Goal: Check status: Check status

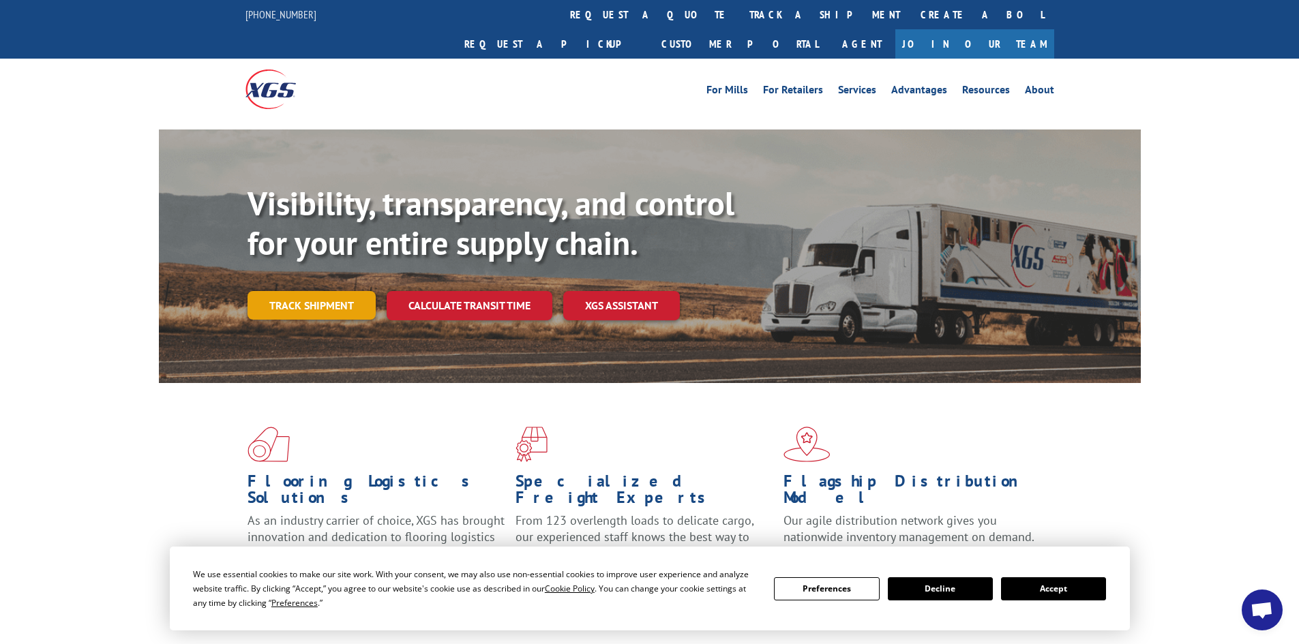
click at [286, 291] on link "Track shipment" at bounding box center [312, 305] width 128 height 29
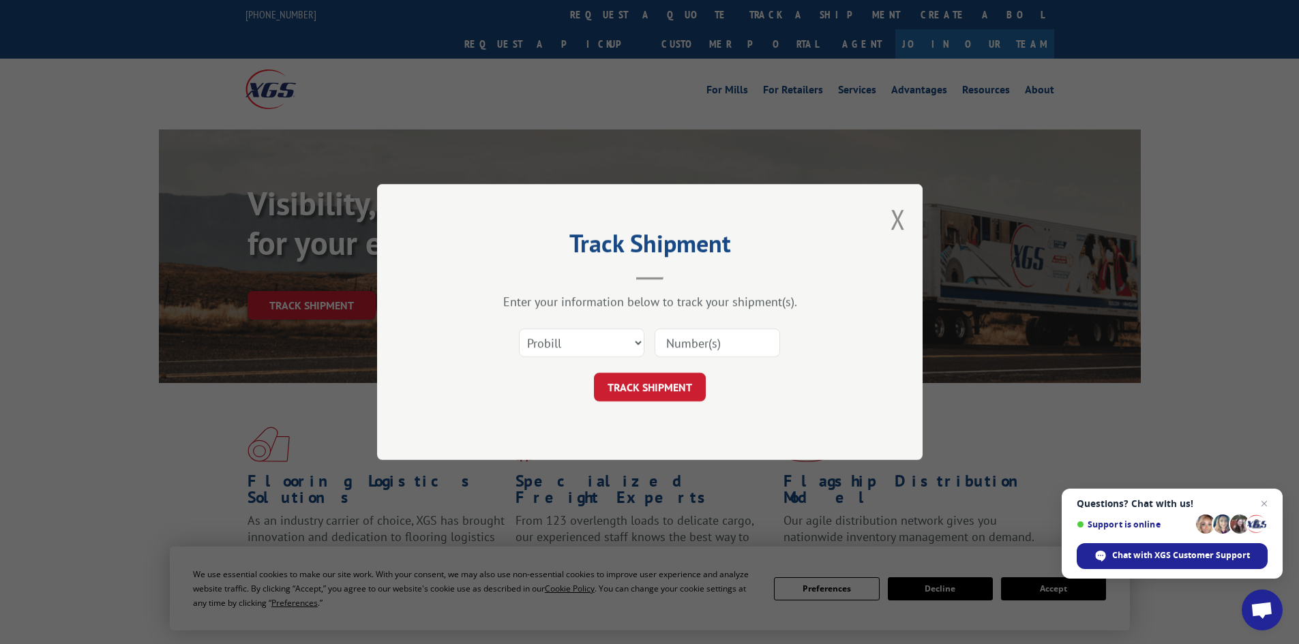
click at [704, 342] on input at bounding box center [717, 343] width 125 height 29
type input "16571337"
click button "TRACK SHIPMENT" at bounding box center [650, 387] width 112 height 29
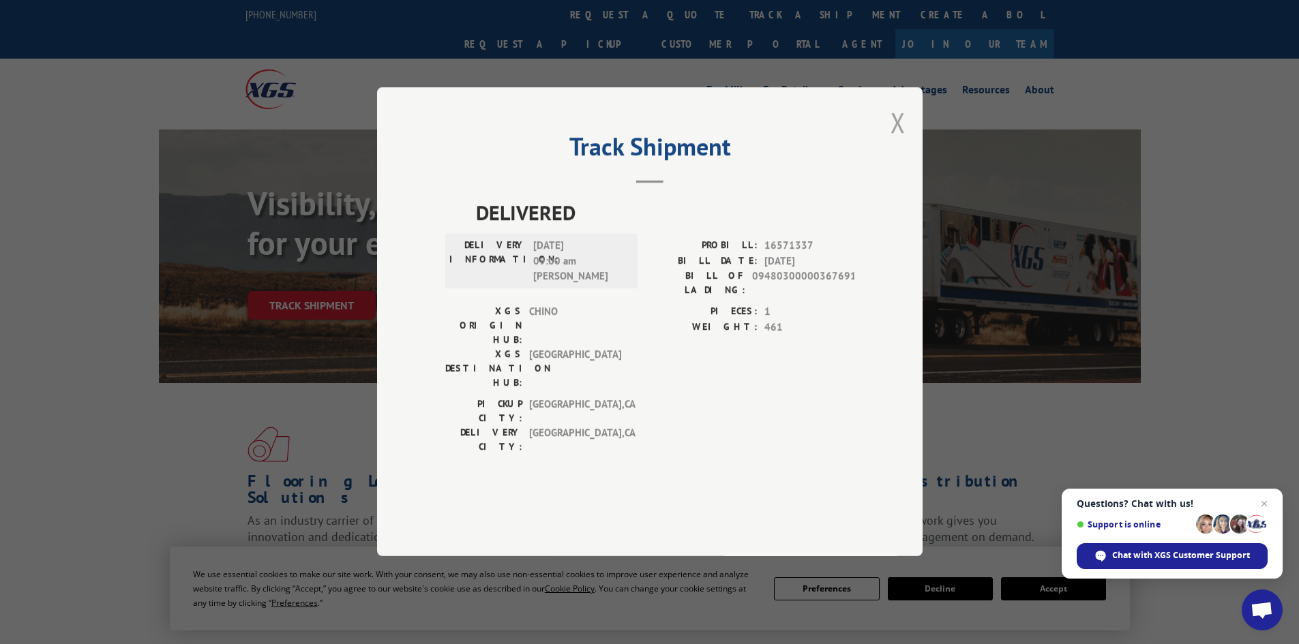
click at [899, 140] on button "Close modal" at bounding box center [898, 122] width 15 height 36
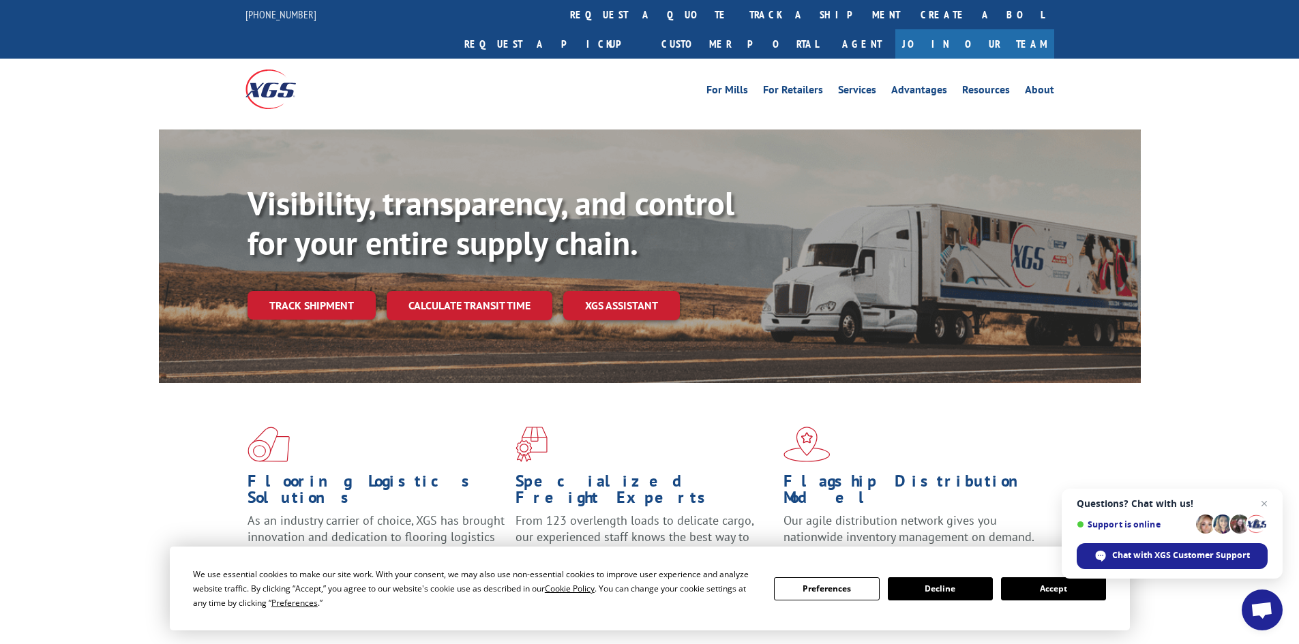
click at [1032, 593] on button "Accept" at bounding box center [1053, 589] width 105 height 23
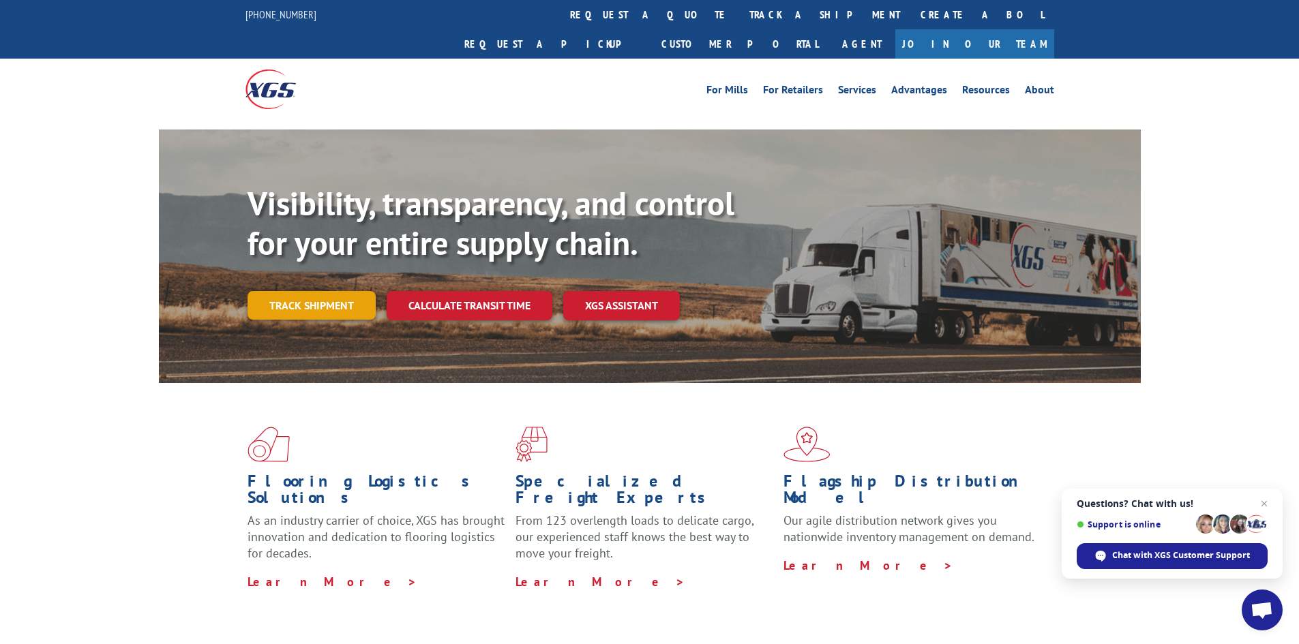
click at [264, 291] on link "Track shipment" at bounding box center [312, 305] width 128 height 29
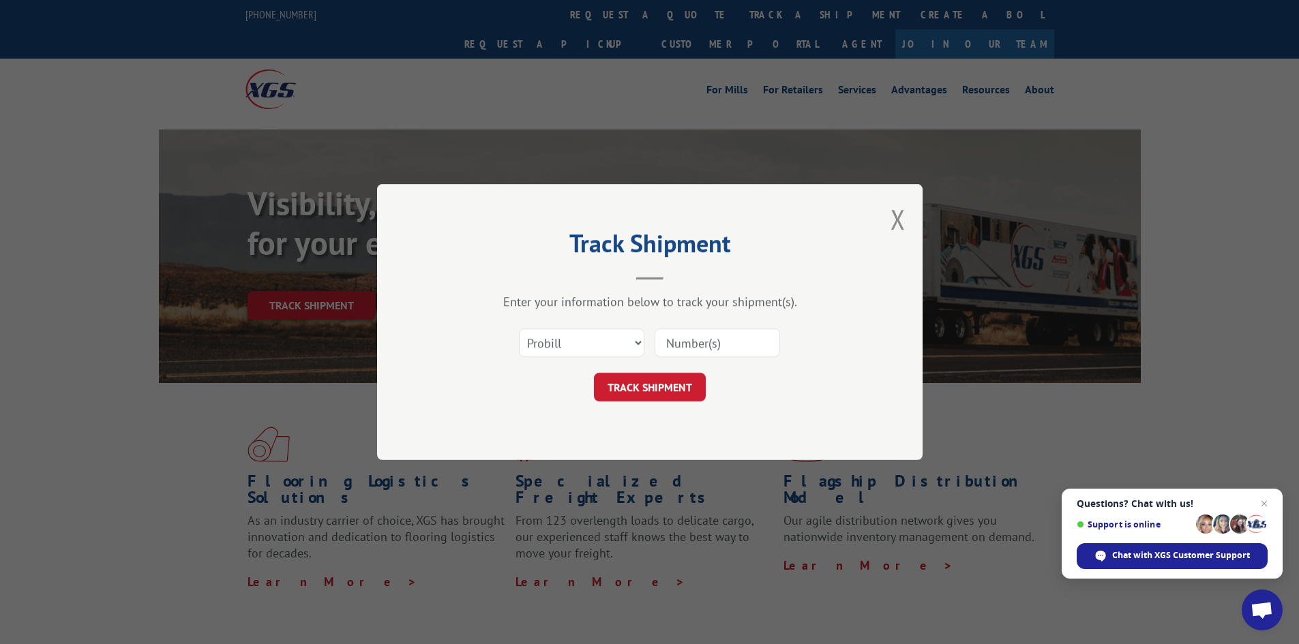
click at [716, 340] on input at bounding box center [717, 343] width 125 height 29
type input "16571337"
click at [594, 373] on button "TRACK SHIPMENT" at bounding box center [650, 387] width 112 height 29
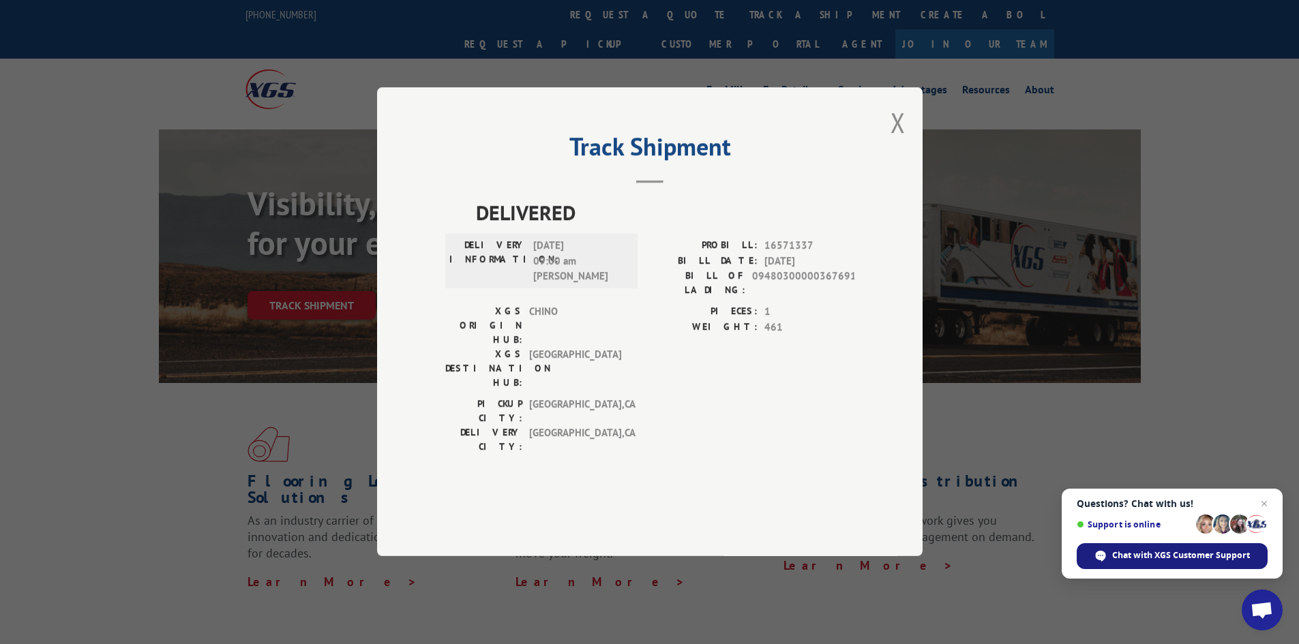
click at [1156, 557] on span "Chat with XGS Customer Support" at bounding box center [1181, 556] width 138 height 12
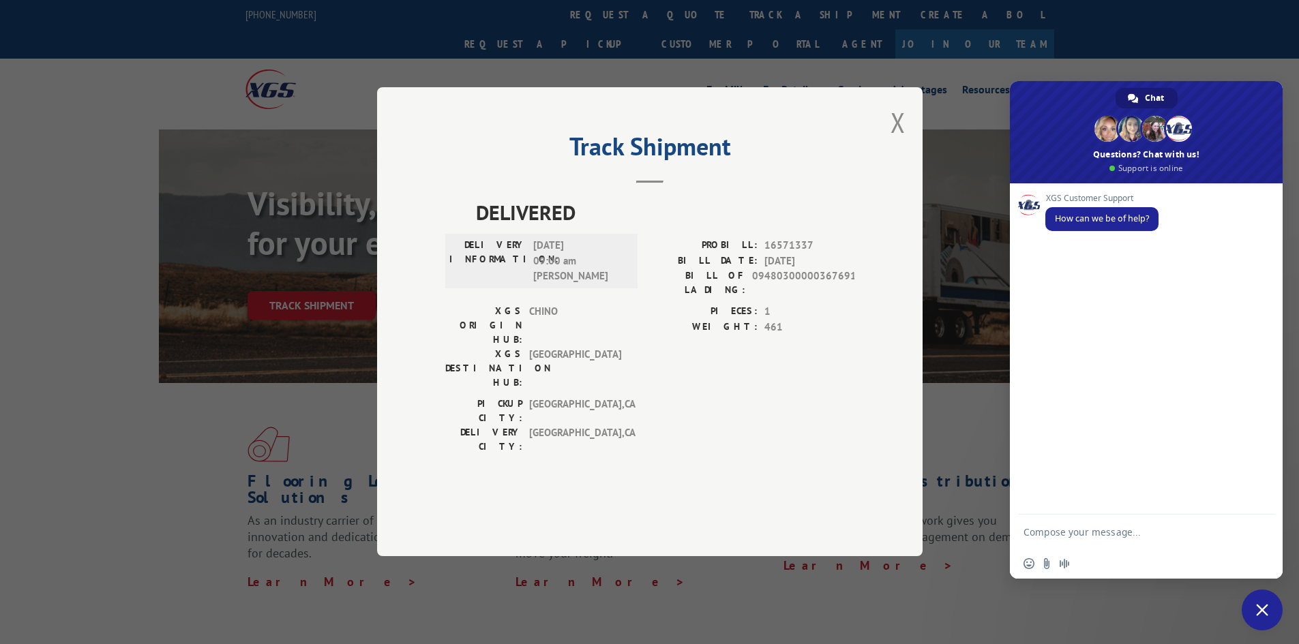
click at [1105, 536] on textarea "Compose your message..." at bounding box center [1133, 532] width 218 height 34
type textarea "Can you help track a shipment please"
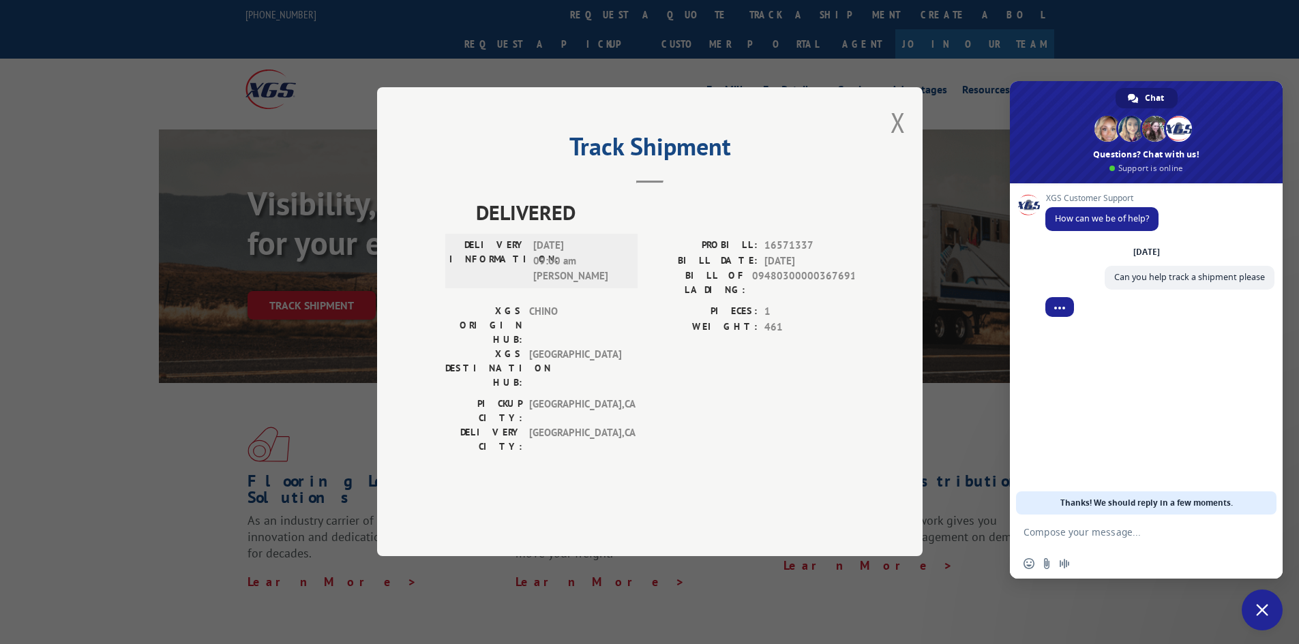
click at [1090, 533] on textarea "Compose your message..." at bounding box center [1133, 532] width 218 height 34
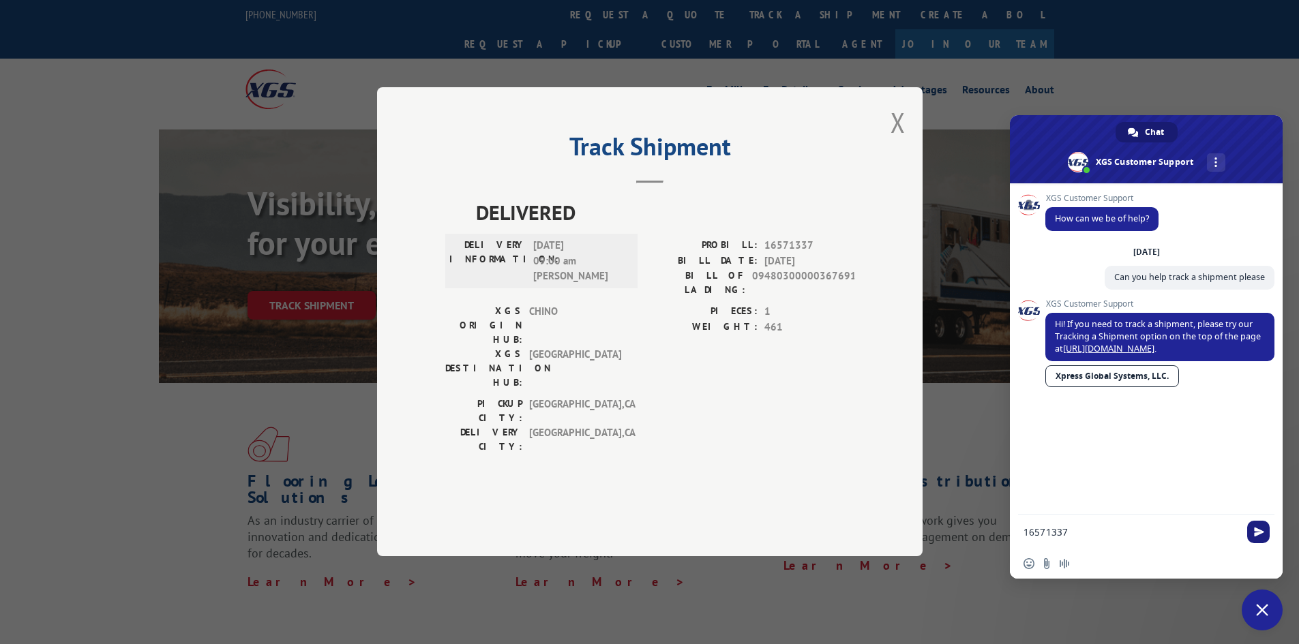
type textarea "16571337"
click at [1261, 532] on span "Send" at bounding box center [1259, 532] width 10 height 10
click at [1172, 527] on textarea "Compose your message..." at bounding box center [1133, 532] width 218 height 34
type textarea "It is not showing delivery information to our store."
click at [1261, 524] on span "Send" at bounding box center [1259, 520] width 10 height 10
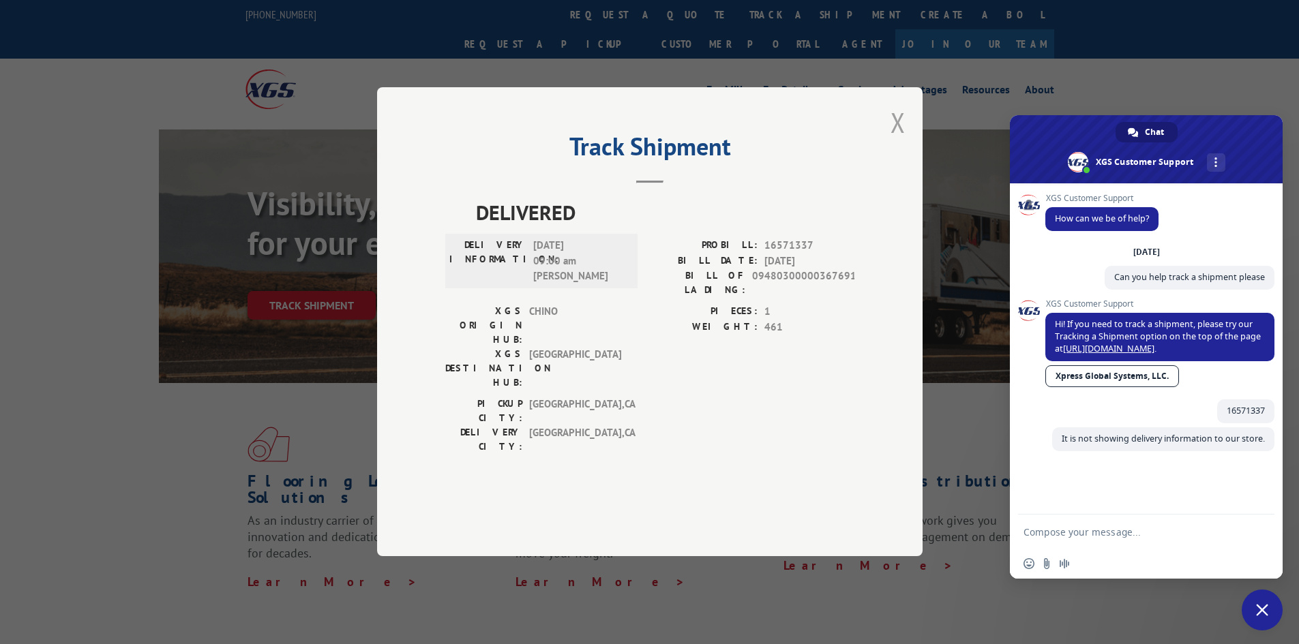
click at [895, 140] on button "Close modal" at bounding box center [898, 122] width 15 height 36
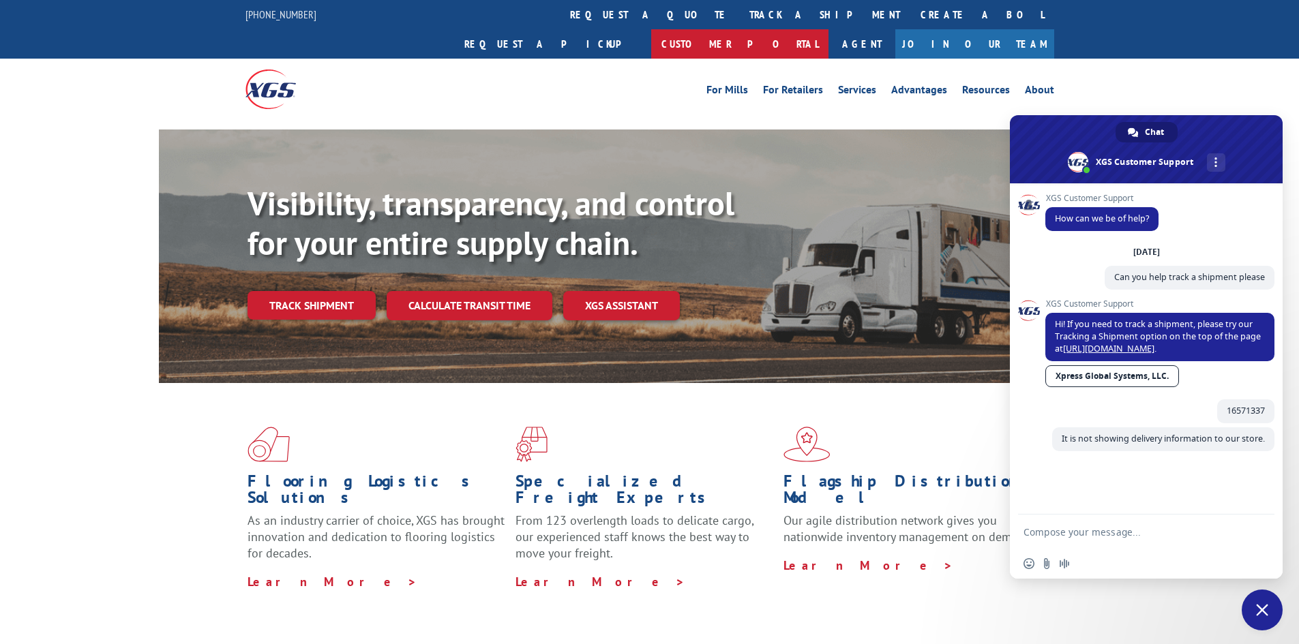
click at [829, 29] on link "Customer Portal" at bounding box center [739, 43] width 177 height 29
click at [895, 29] on link "Agent" at bounding box center [862, 43] width 67 height 29
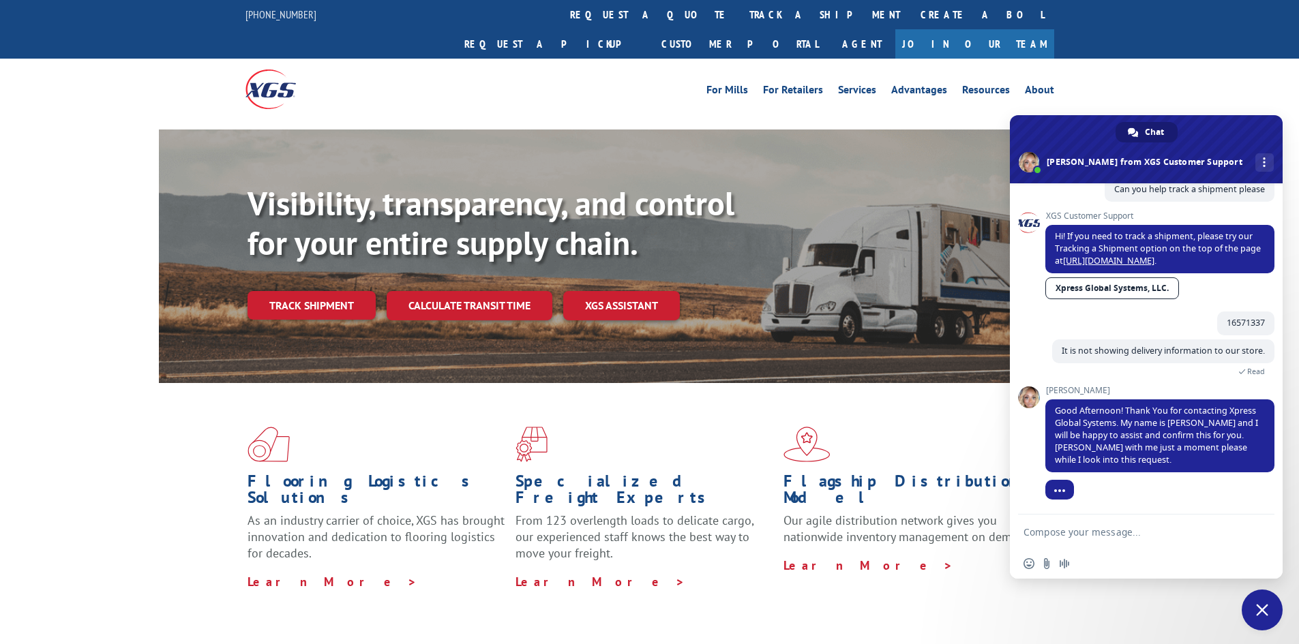
scroll to position [125, 0]
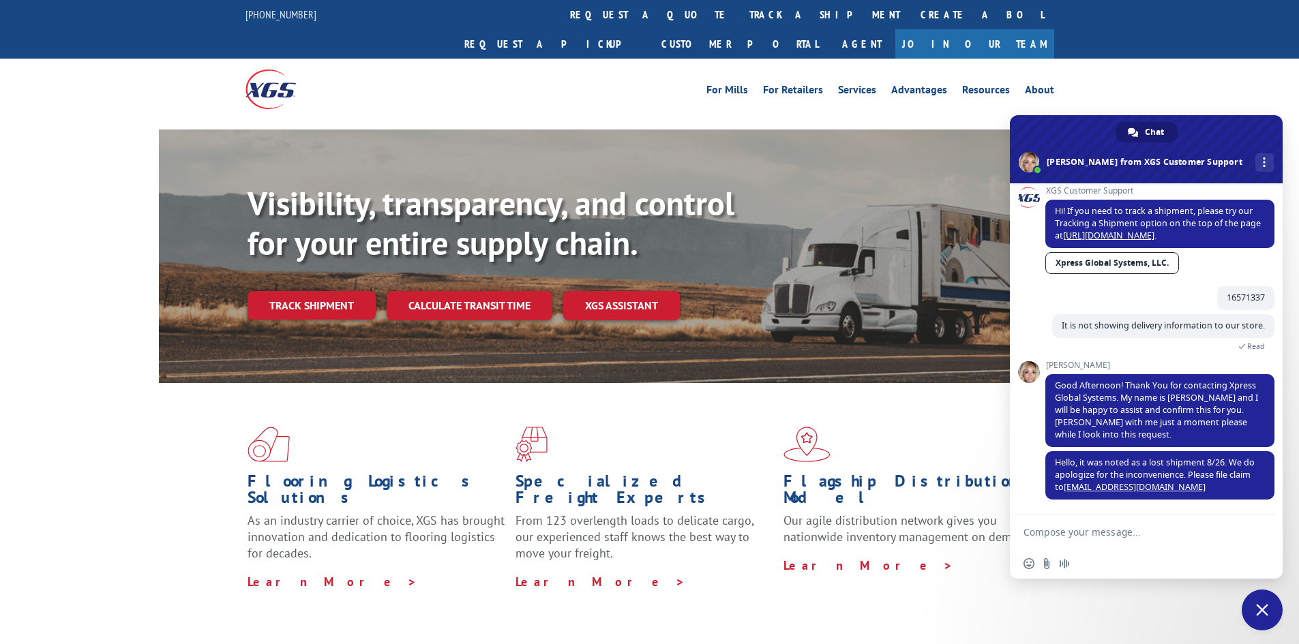
click at [1052, 539] on textarea "Compose your message..." at bounding box center [1133, 532] width 218 height 34
type textarea "ok thank you."
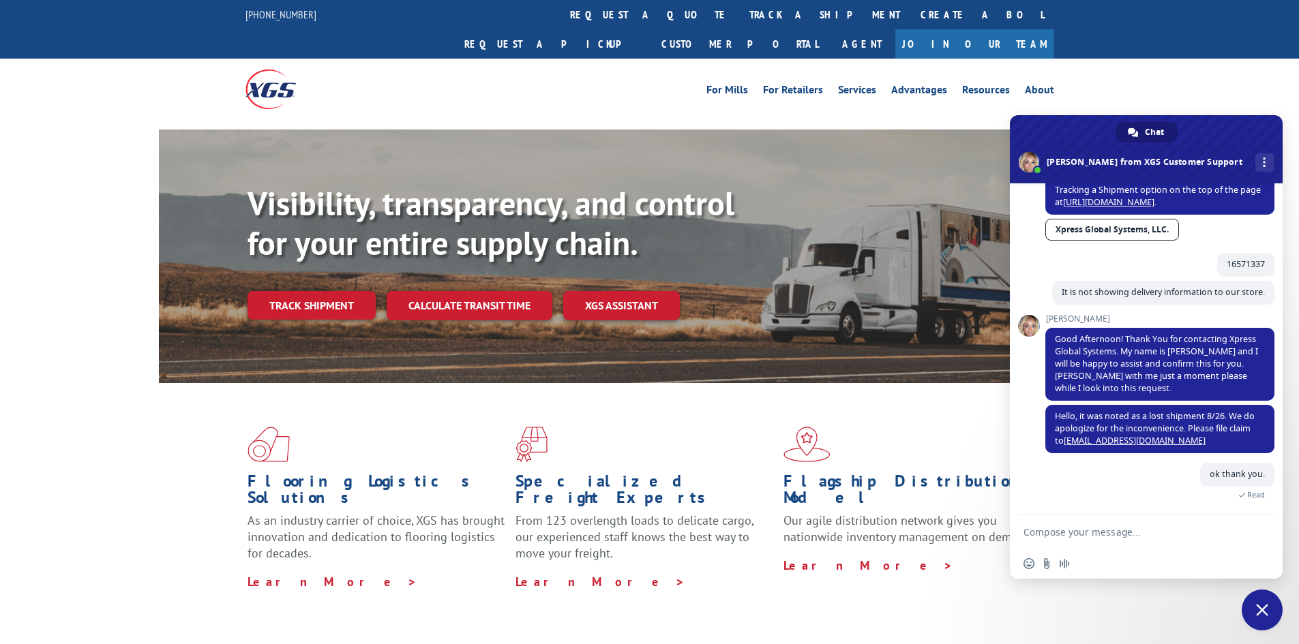
scroll to position [296, 0]
